Goal: Use online tool/utility: Utilize a website feature to perform a specific function

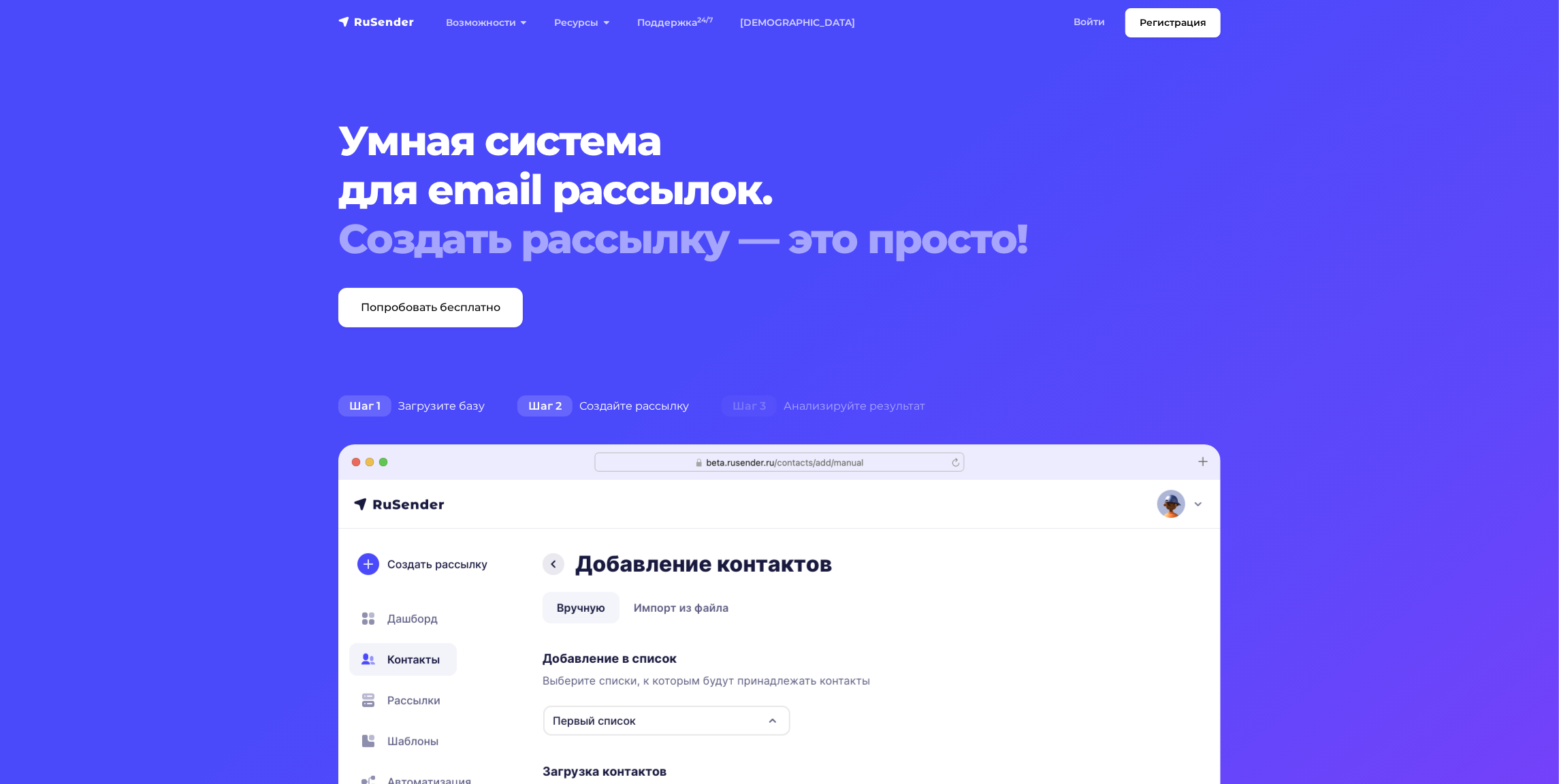
click at [608, 400] on div "Шаг 2 Создайте рассылку" at bounding box center [603, 405] width 204 height 27
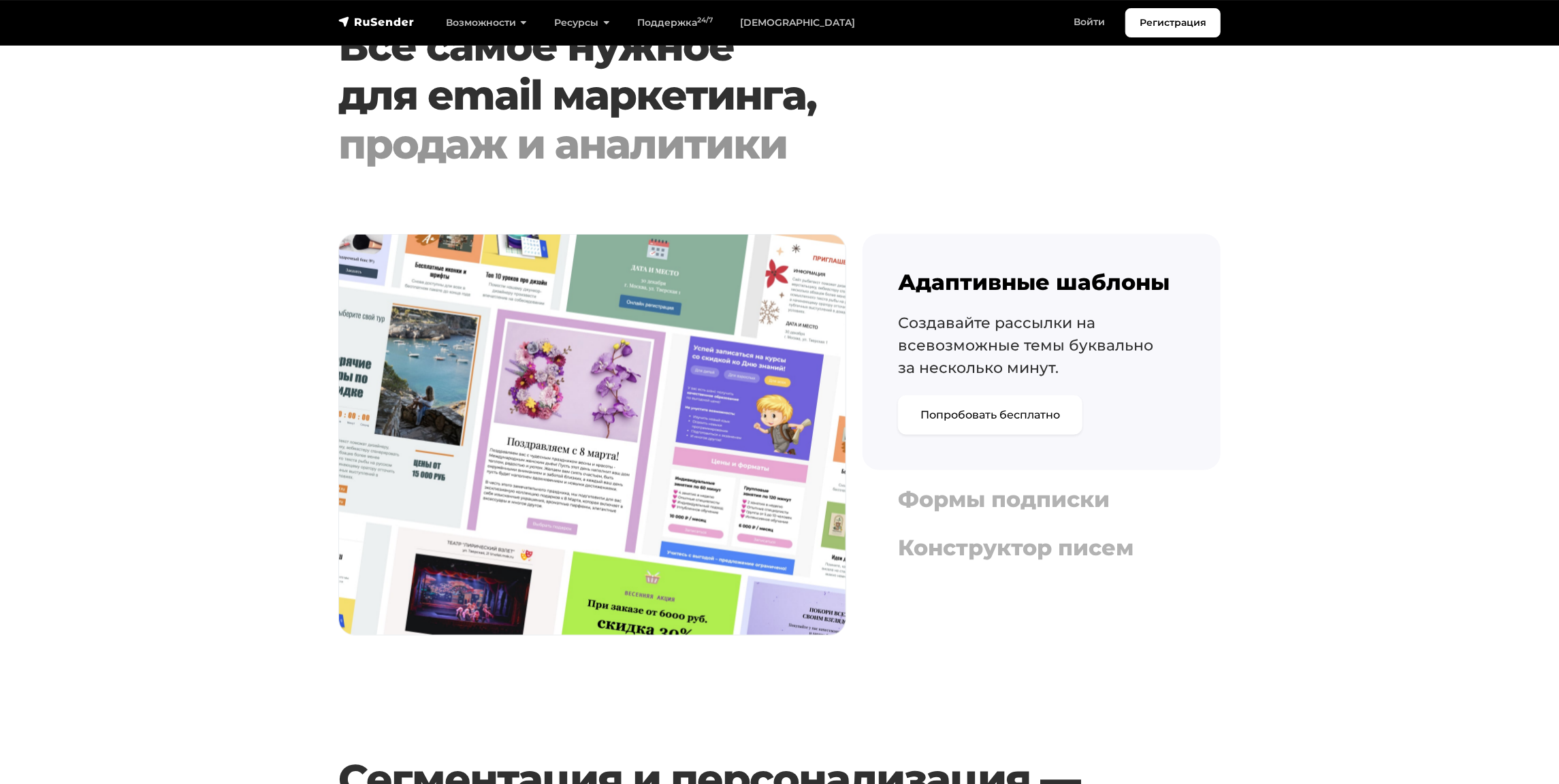
scroll to position [1633, 0]
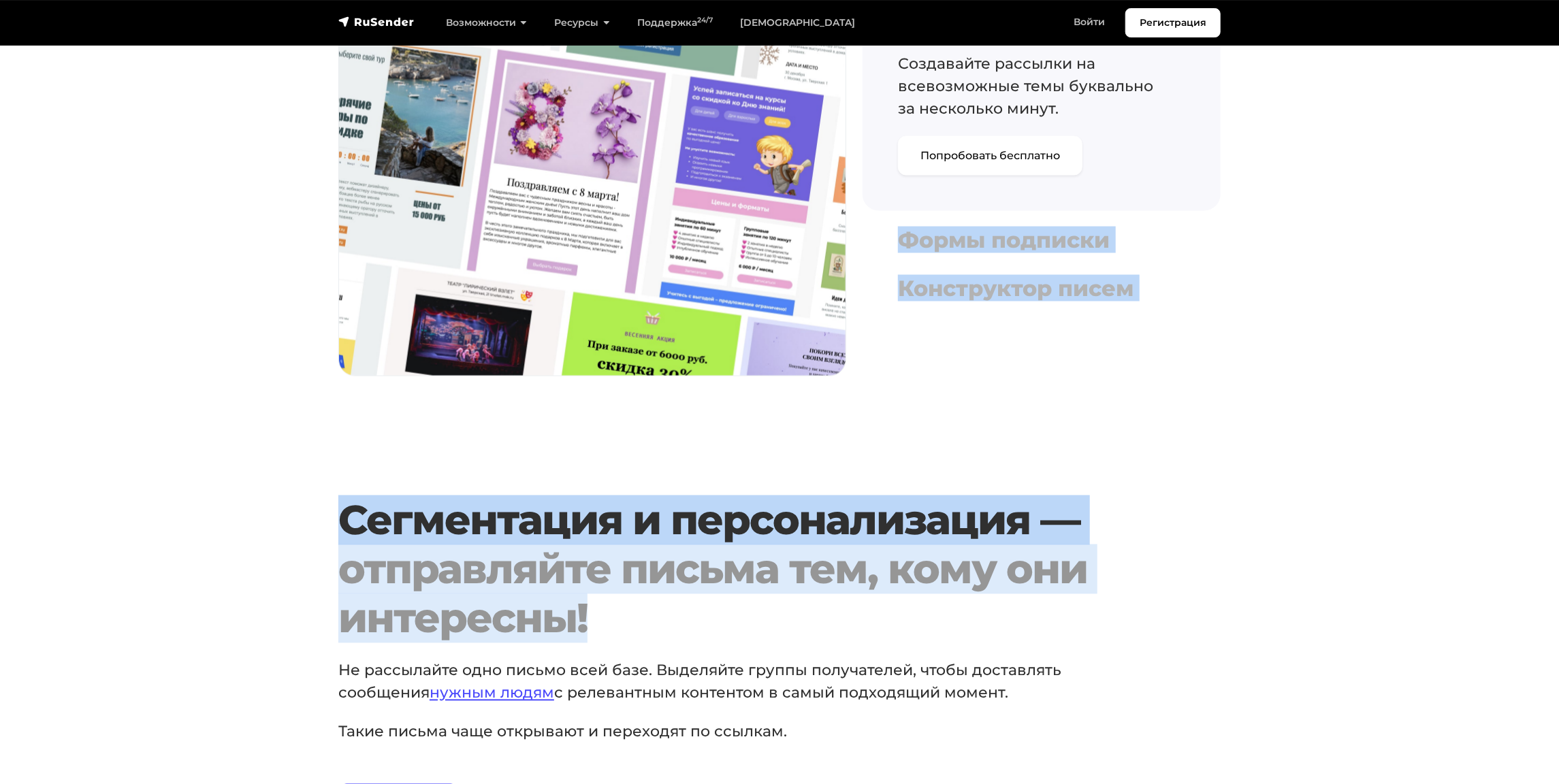
drag, startPoint x: 1557, startPoint y: 199, endPoint x: 1568, endPoint y: 554, distance: 355.2
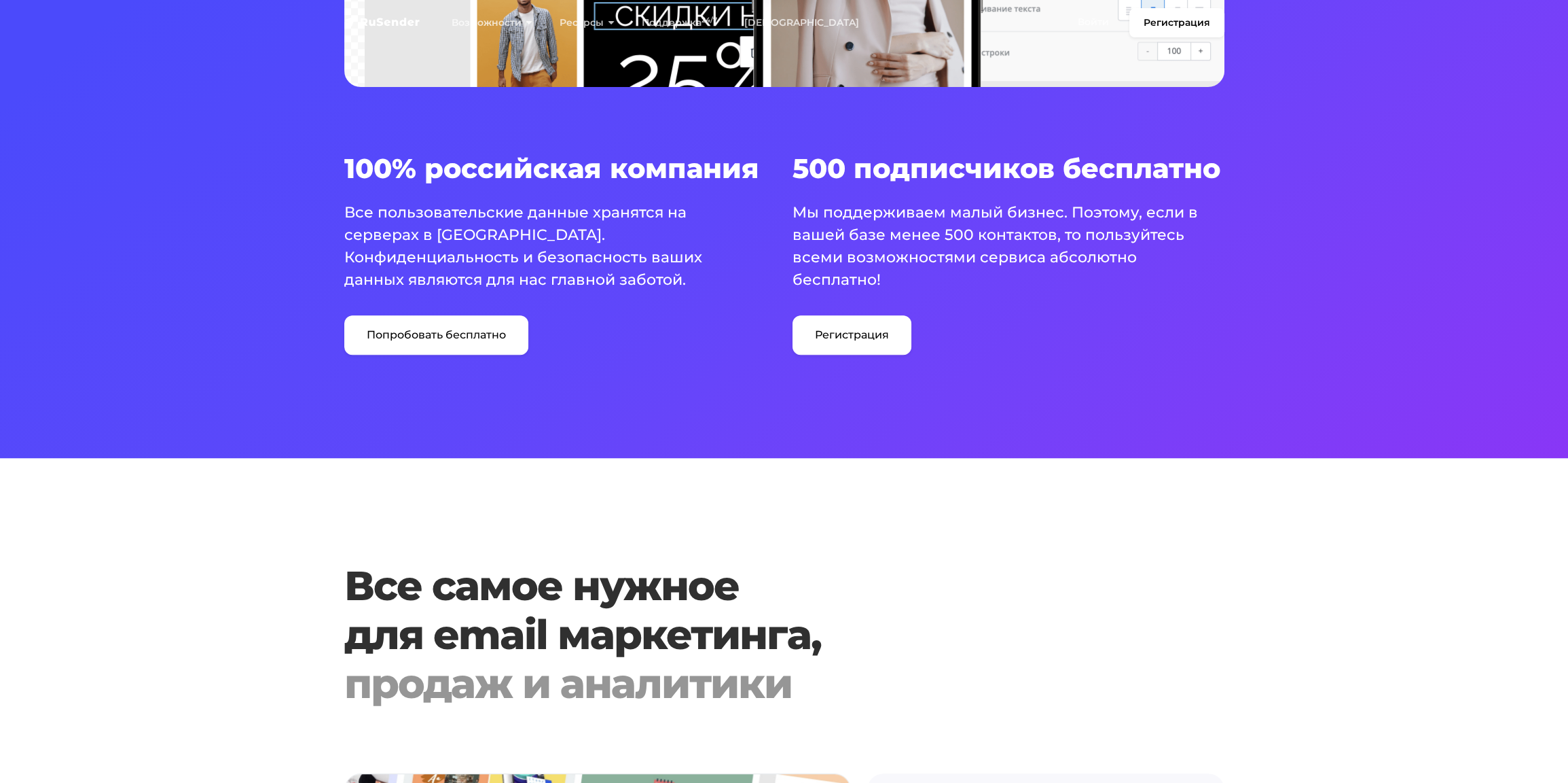
scroll to position [0, 0]
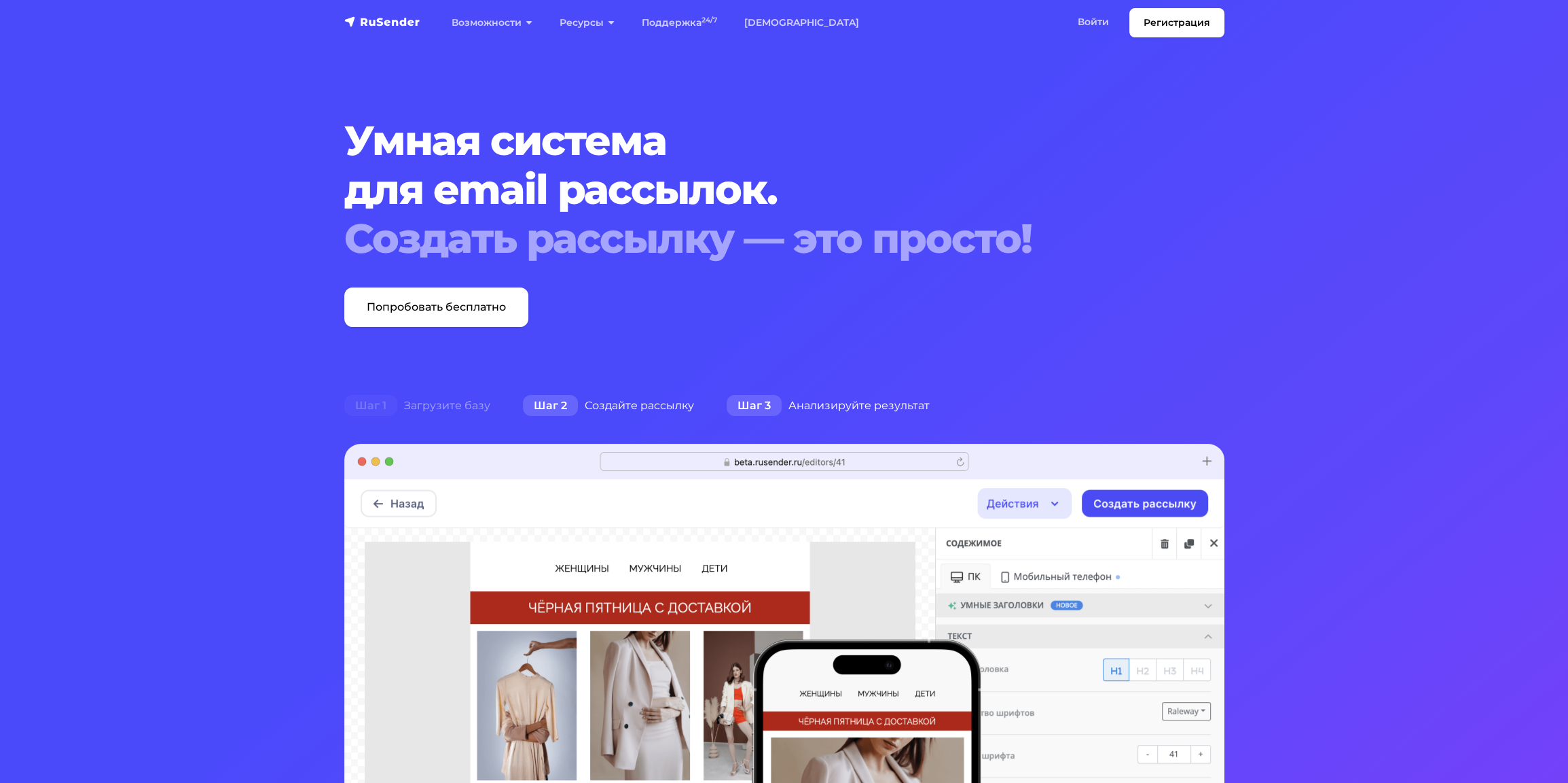
click at [809, 412] on div "Шаг 3 Анализируйте результат" at bounding box center [828, 405] width 236 height 27
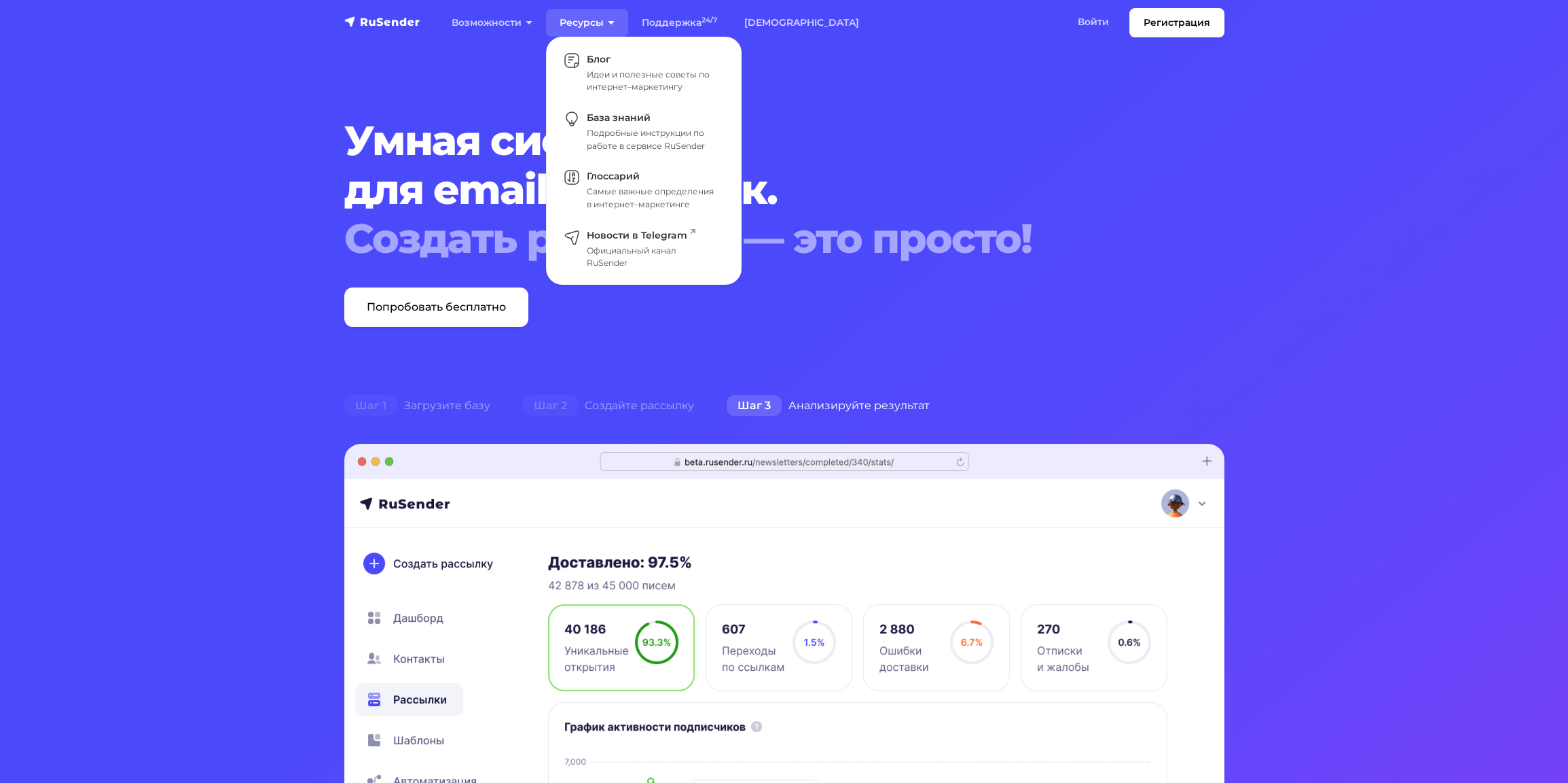
click at [570, 11] on link "Ресурсы" at bounding box center [586, 23] width 82 height 28
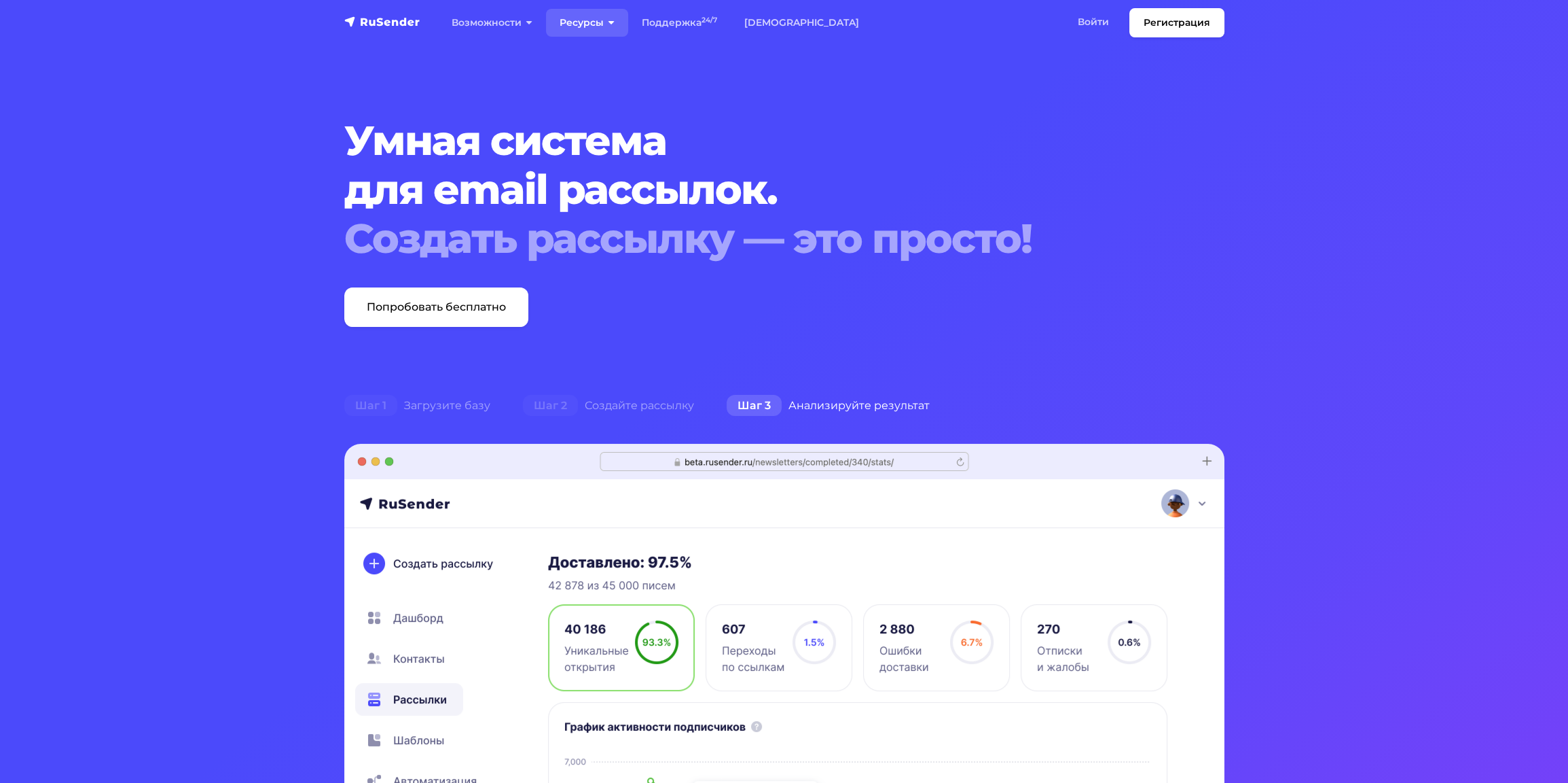
click at [574, 16] on link "Ресурсы" at bounding box center [586, 23] width 82 height 28
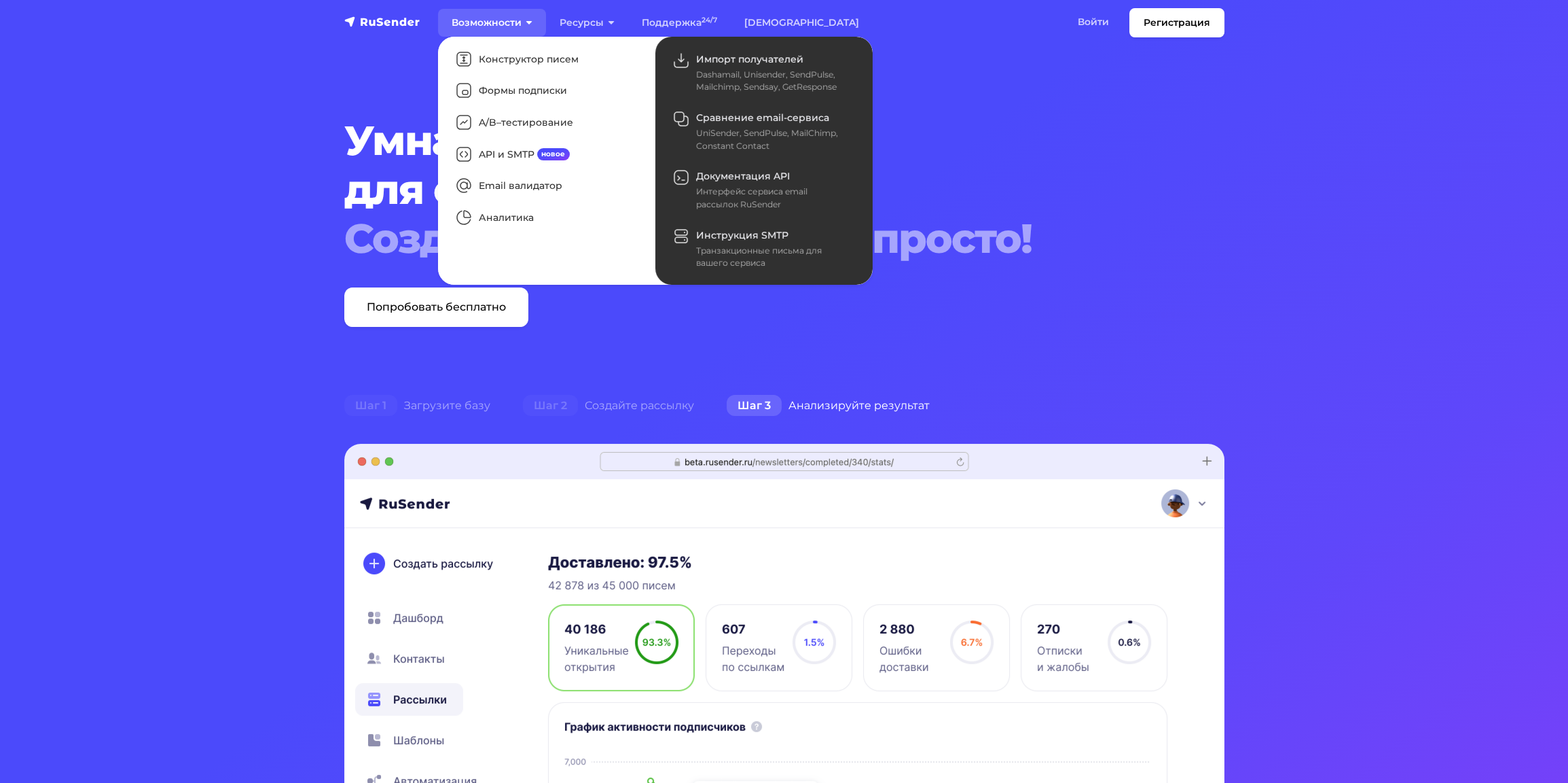
click at [474, 21] on link "Возможности" at bounding box center [492, 23] width 108 height 28
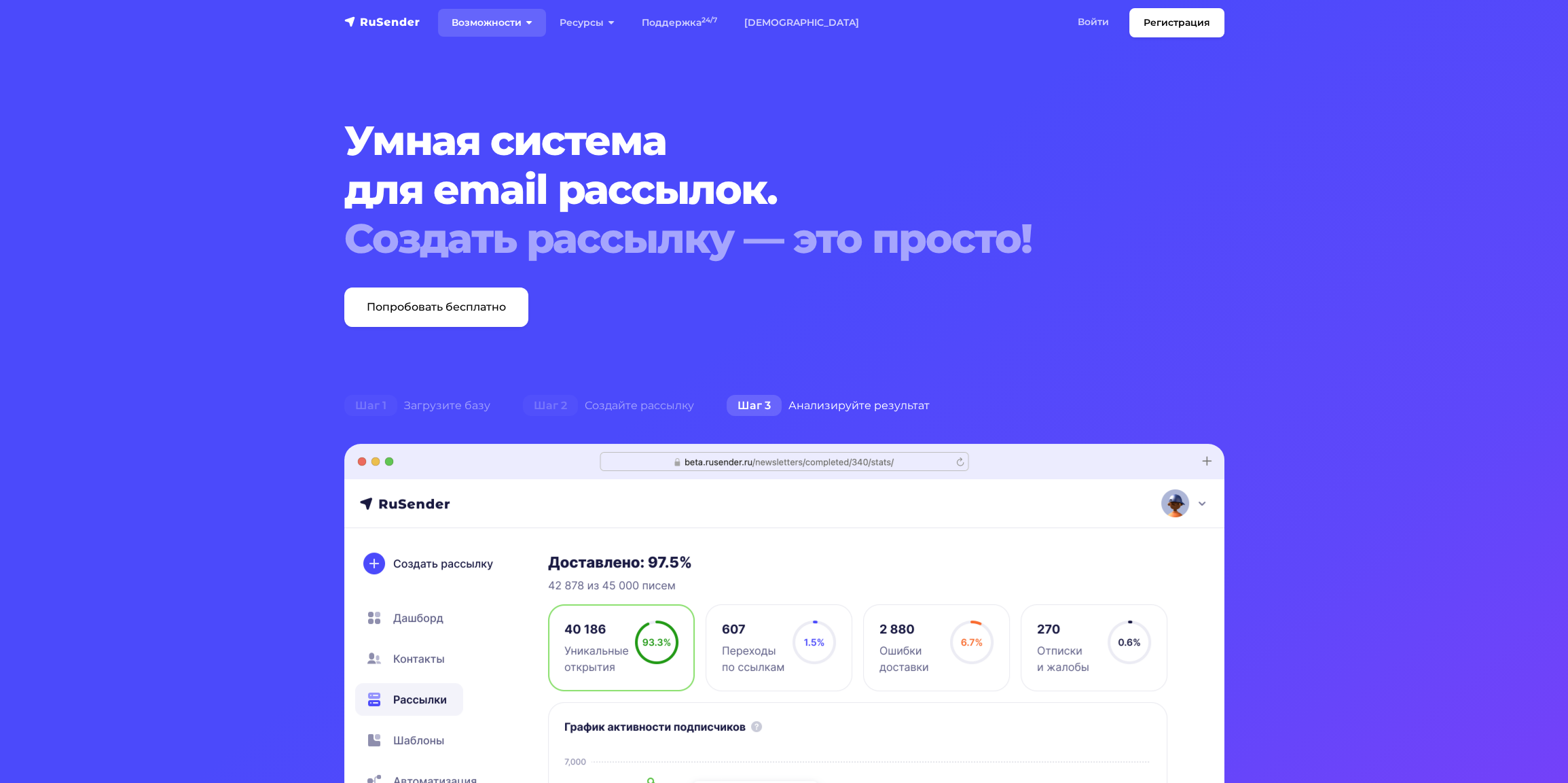
click at [481, 22] on link "Возможности" at bounding box center [492, 23] width 108 height 28
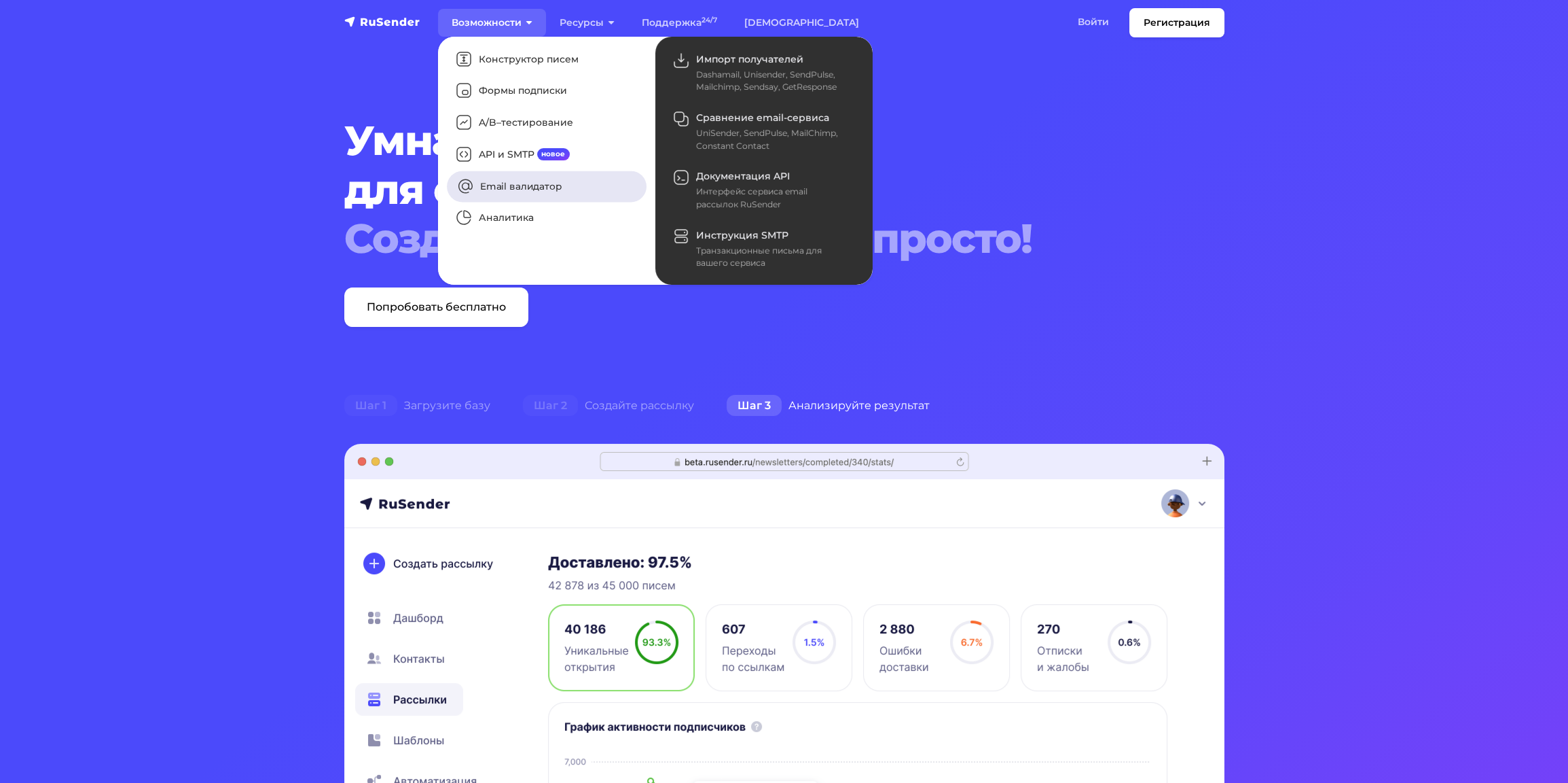
click at [508, 189] on link "Email валидатор" at bounding box center [545, 186] width 199 height 31
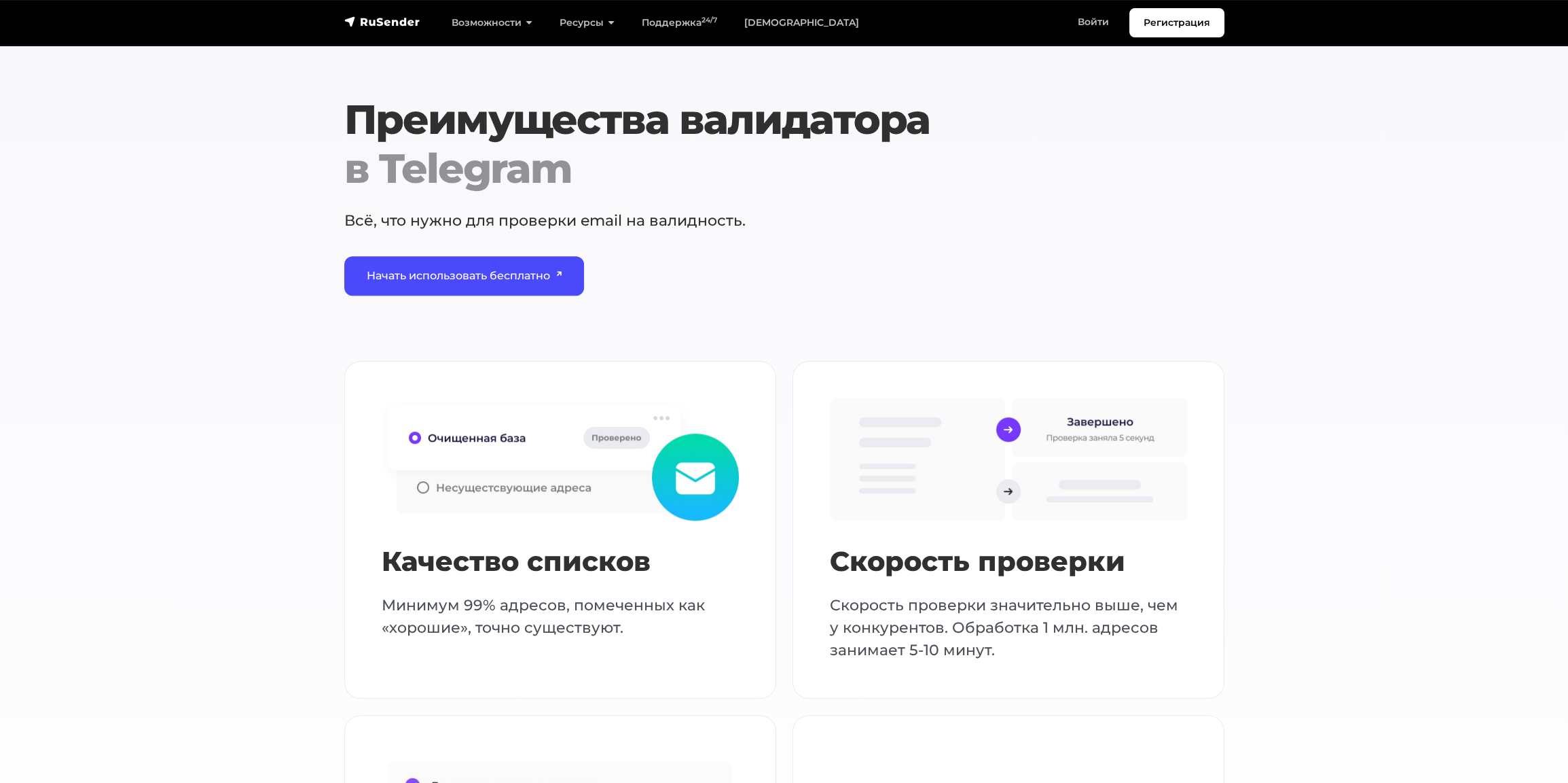
scroll to position [1427, 0]
